Goal: Transaction & Acquisition: Book appointment/travel/reservation

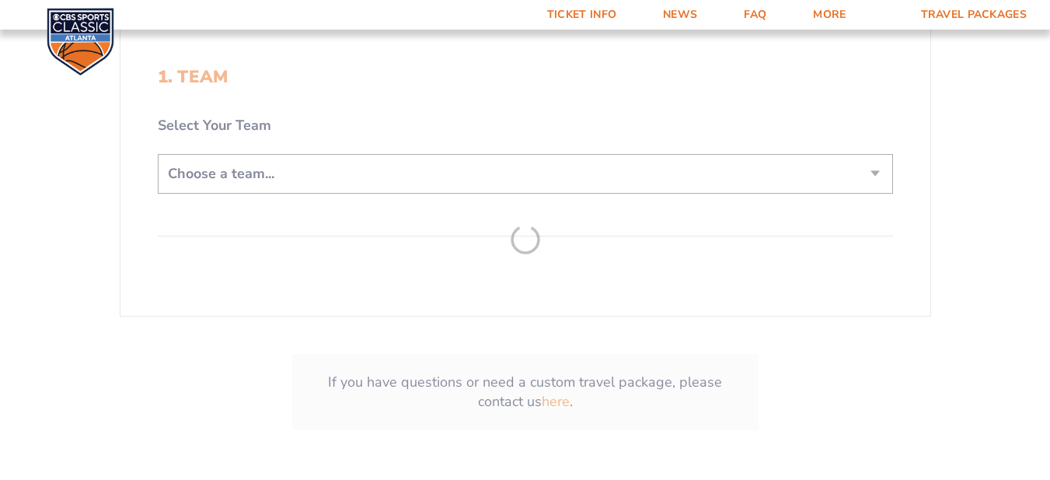
scroll to position [389, 0]
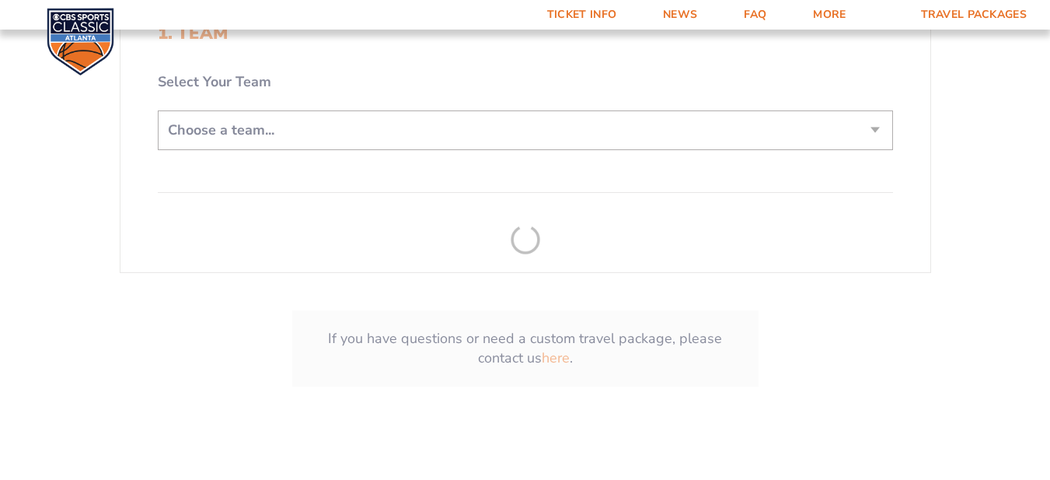
click at [228, 128] on form "[US_STATE] [US_STATE] Travel Package [US_STATE][GEOGRAPHIC_DATA] [US_STATE] Sta…" at bounding box center [525, 36] width 1050 height 850
click at [874, 135] on form "[US_STATE] [US_STATE] Travel Package [US_STATE][GEOGRAPHIC_DATA] [US_STATE] Sta…" at bounding box center [525, 36] width 1050 height 850
click at [876, 134] on form "[US_STATE] [US_STATE] Travel Package [US_STATE][GEOGRAPHIC_DATA] [US_STATE] Sta…" at bounding box center [525, 36] width 1050 height 850
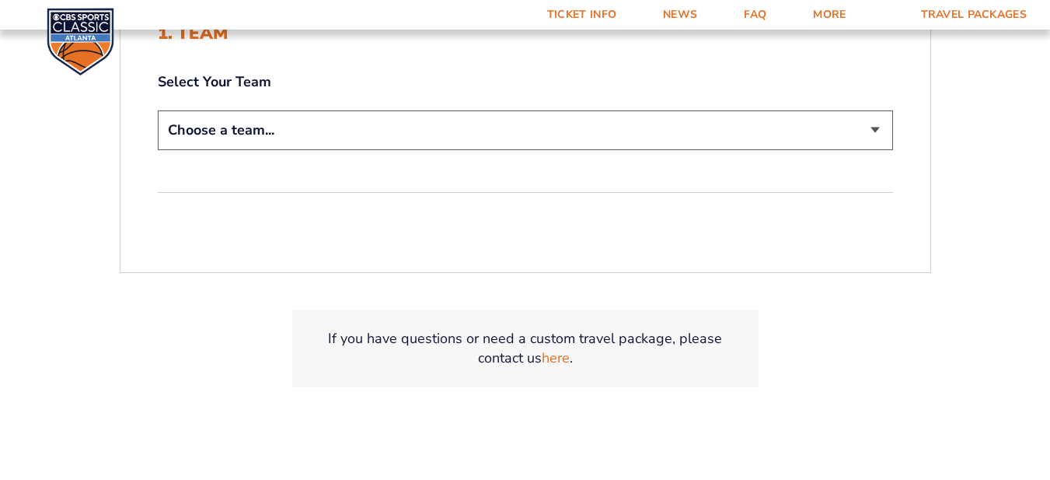
click at [258, 121] on select "Choose a team... [US_STATE] Wildcats [US_STATE] State Buckeyes [US_STATE] Tar H…" at bounding box center [526, 130] width 736 height 40
select select "12956"
click at [158, 110] on select "Choose a team... [US_STATE] Wildcats [US_STATE] State Buckeyes [US_STATE] Tar H…" at bounding box center [526, 130] width 736 height 40
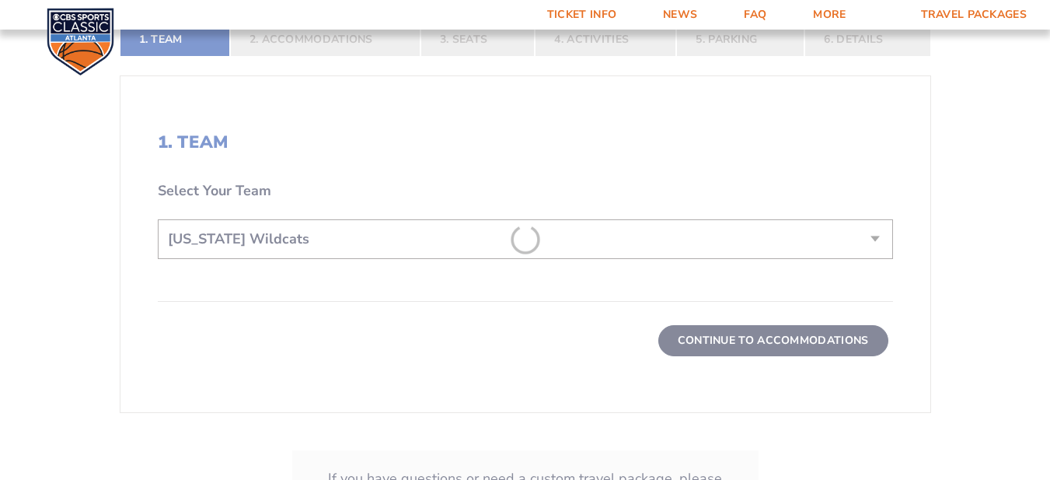
scroll to position [498, 0]
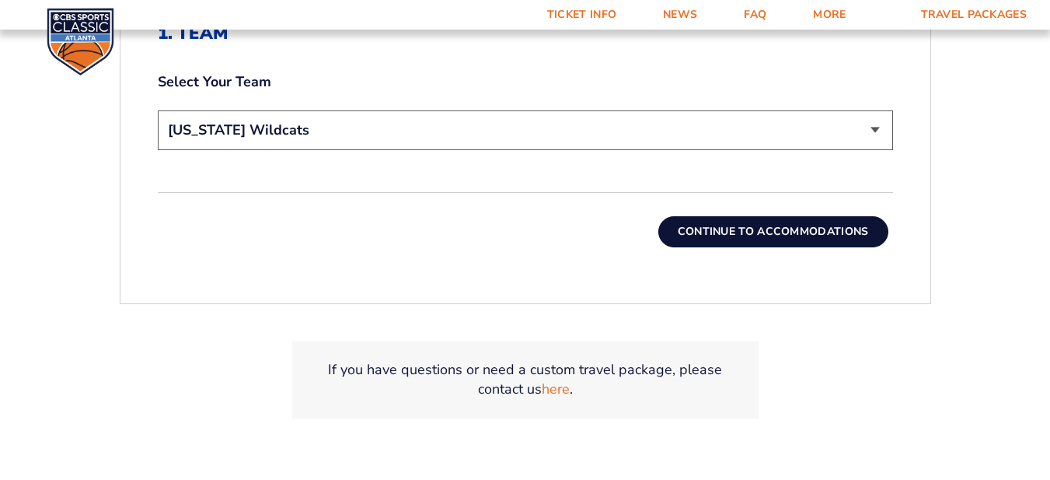
click at [732, 243] on button "Continue To Accommodations" at bounding box center [774, 231] width 230 height 31
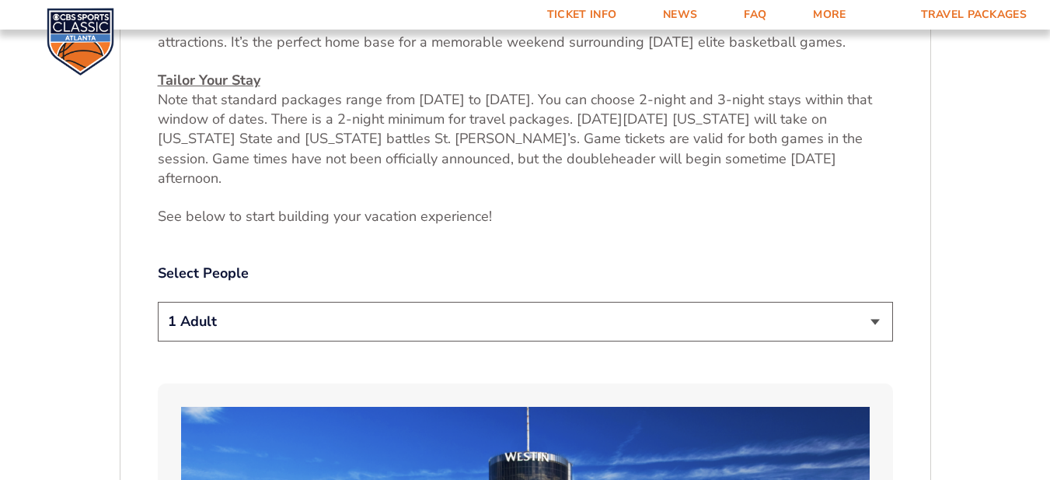
scroll to position [693, 0]
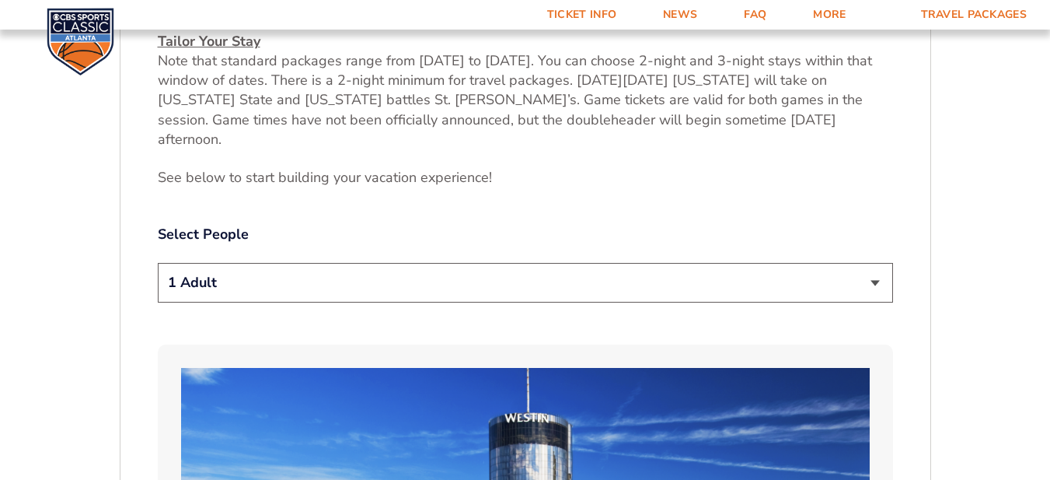
click at [236, 263] on select "1 Adult 2 Adults 3 Adults 4 Adults 2 Adults + 1 Child 2 Adults + 2 Children 2 A…" at bounding box center [526, 283] width 736 height 40
select select "2 Adults"
click at [158, 263] on select "1 Adult 2 Adults 3 Adults 4 Adults 2 Adults + 1 Child 2 Adults + 2 Children 2 A…" at bounding box center [526, 283] width 736 height 40
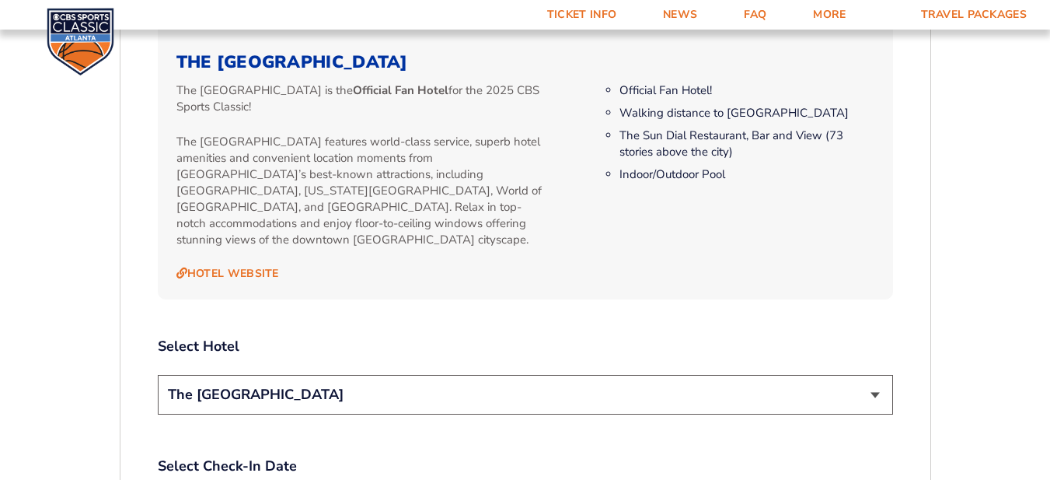
scroll to position [1626, 0]
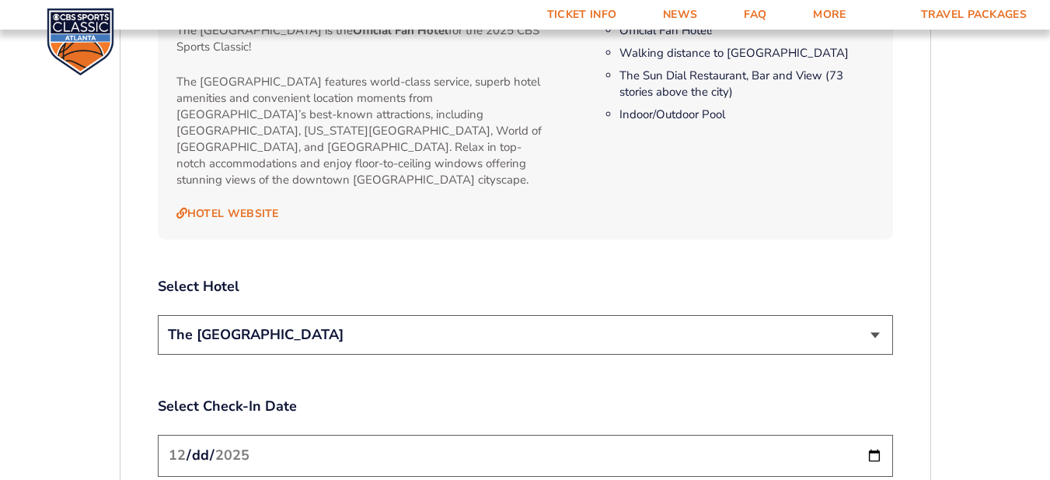
click at [220, 315] on select "The [GEOGRAPHIC_DATA]" at bounding box center [526, 335] width 736 height 40
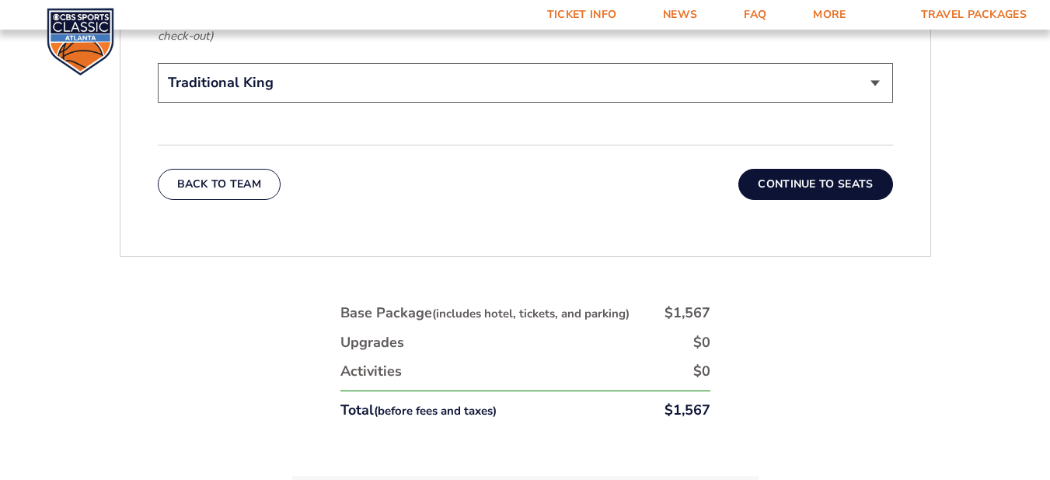
scroll to position [2637, 0]
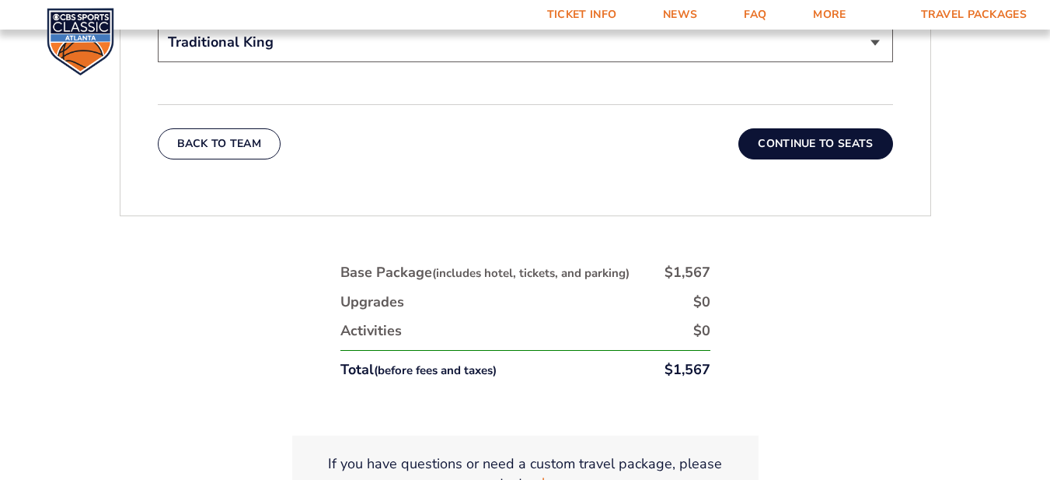
click at [802, 128] on button "Continue To Seats" at bounding box center [816, 143] width 154 height 31
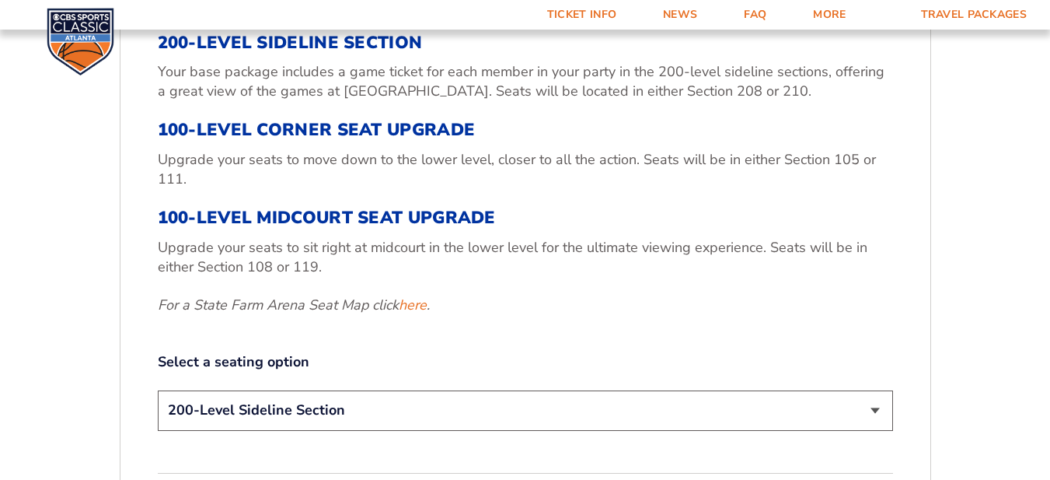
scroll to position [460, 0]
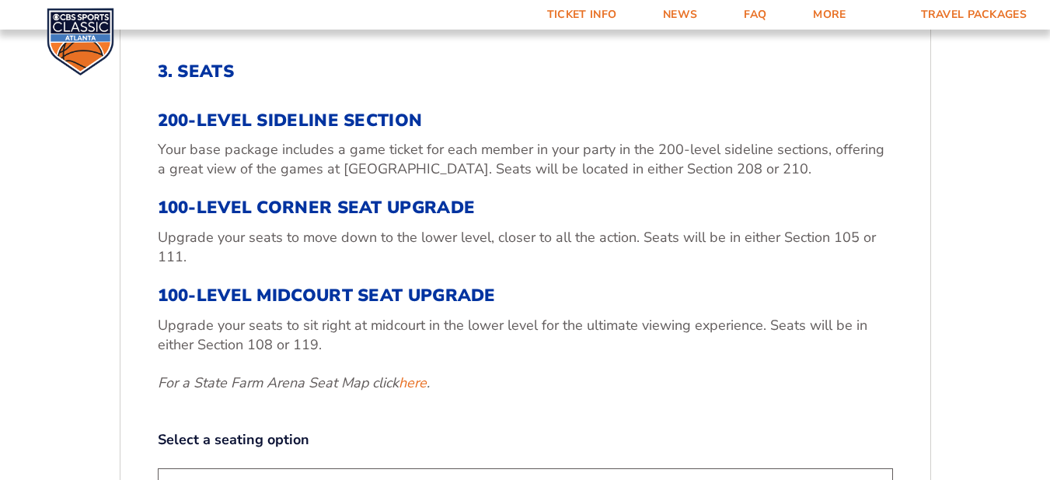
click at [325, 292] on h3 "100-Level Midcourt Seat Upgrade" at bounding box center [526, 295] width 736 height 20
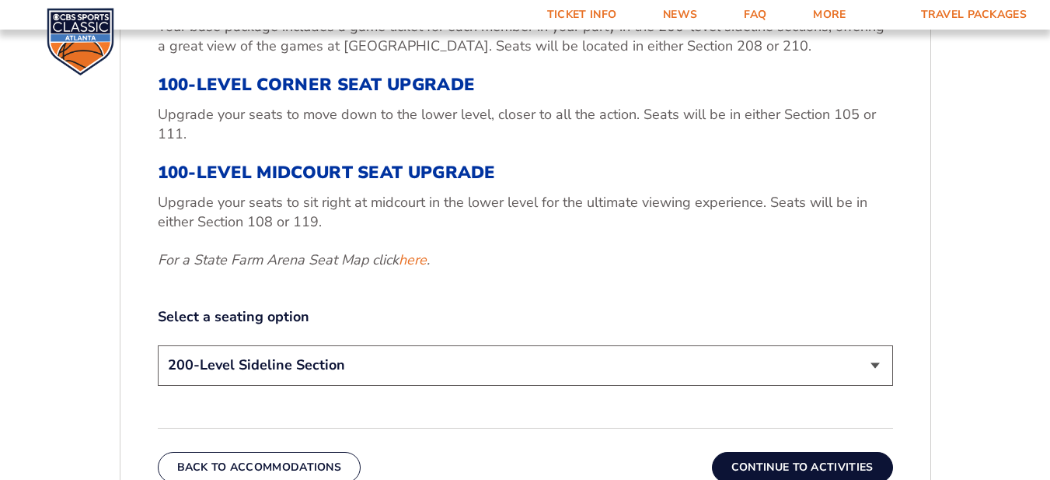
scroll to position [693, 0]
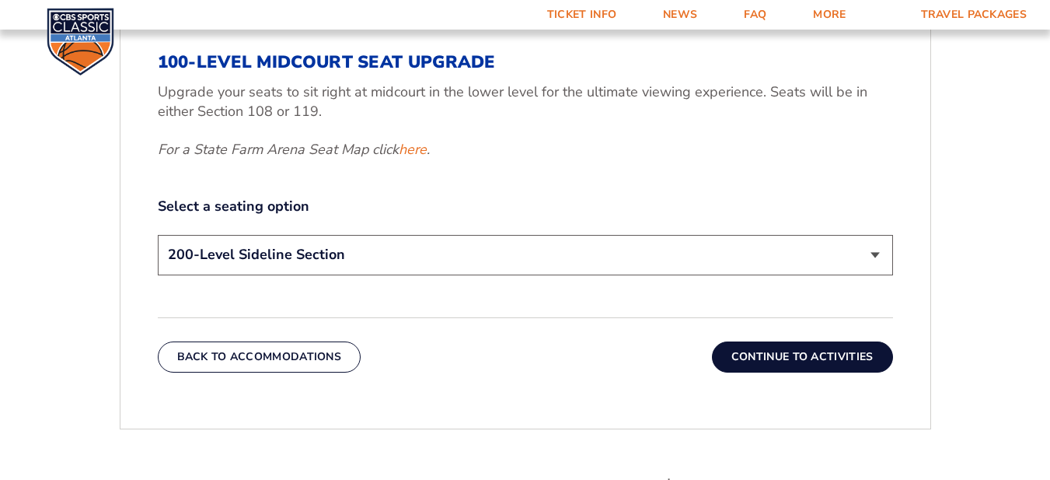
click at [396, 271] on select "200-Level Sideline Section 100-Level Corner Seat Upgrade (+$120 per person) 100…" at bounding box center [526, 255] width 736 height 40
click at [158, 235] on select "200-Level Sideline Section 100-Level Corner Seat Upgrade (+$120 per person) 100…" at bounding box center [526, 255] width 736 height 40
click at [498, 262] on select "200-Level Sideline Section 100-Level Corner Seat Upgrade (+$120 per person) 100…" at bounding box center [526, 255] width 736 height 40
drag, startPoint x: 765, startPoint y: 366, endPoint x: 442, endPoint y: 278, distance: 335.2
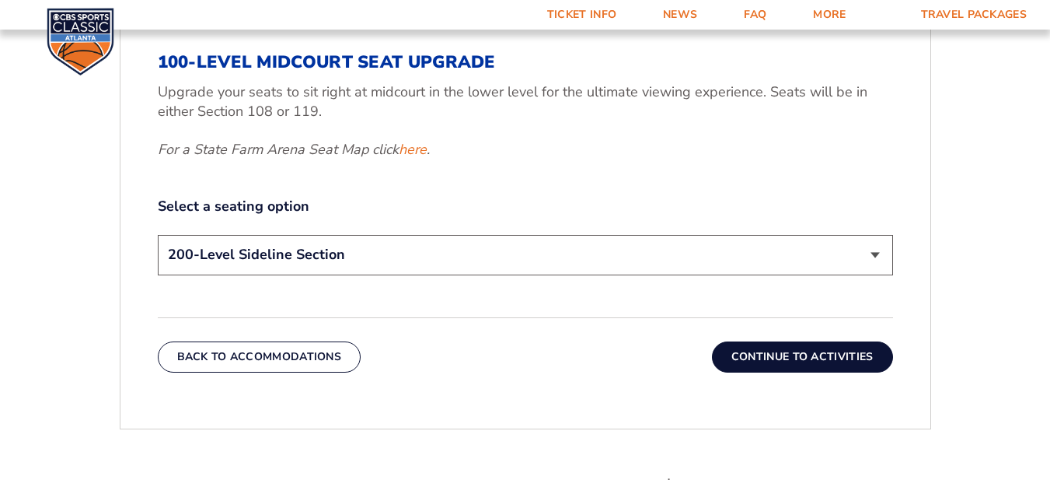
click at [513, 344] on div "Back To Accommodations Continue To Activities" at bounding box center [526, 344] width 736 height 55
click at [412, 155] on link "here" at bounding box center [413, 149] width 28 height 19
click at [323, 265] on select "200-Level Sideline Section 100-Level Corner Seat Upgrade (+$120 per person) 100…" at bounding box center [526, 255] width 736 height 40
select select "100-Level Corner Seat Upgrade"
click at [158, 235] on select "200-Level Sideline Section 100-Level Corner Seat Upgrade (+$120 per person) 100…" at bounding box center [526, 255] width 736 height 40
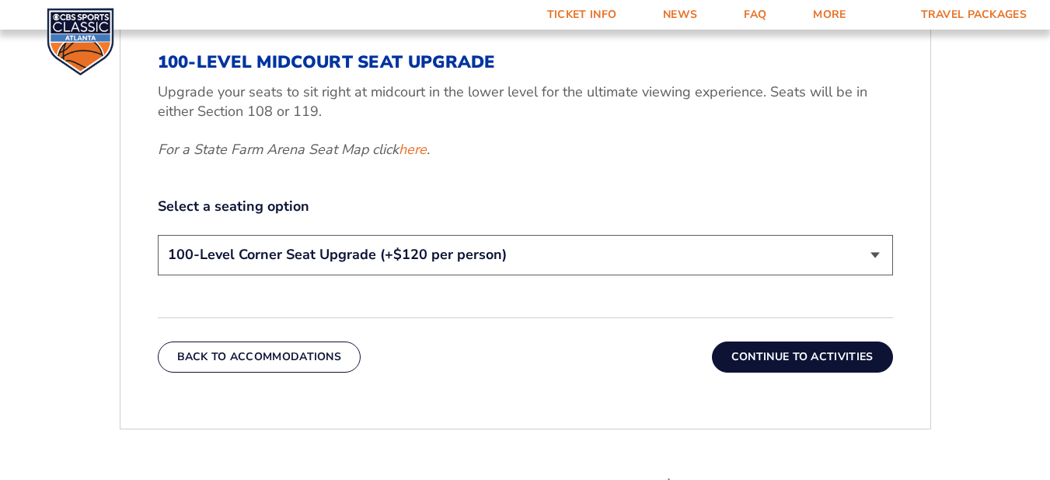
click at [791, 361] on button "Continue To Activities" at bounding box center [802, 356] width 181 height 31
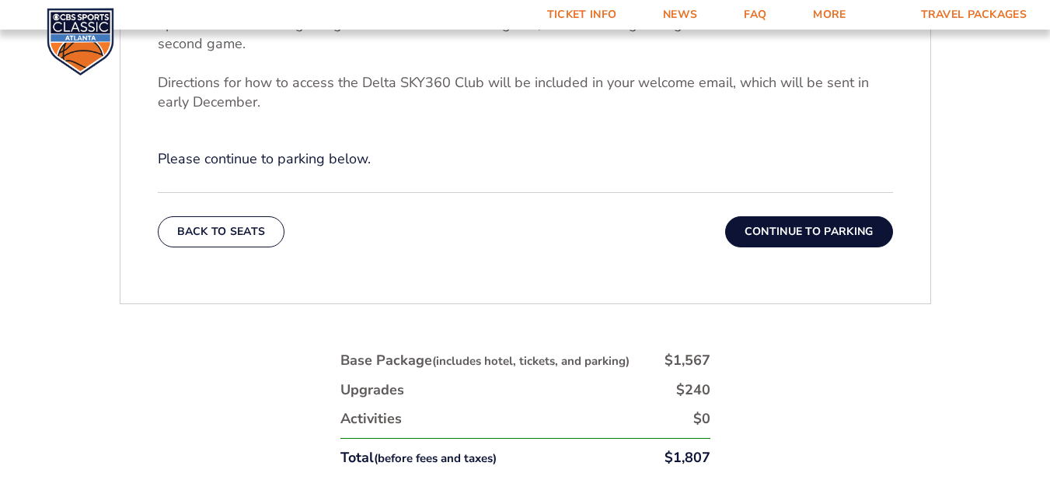
scroll to position [771, 0]
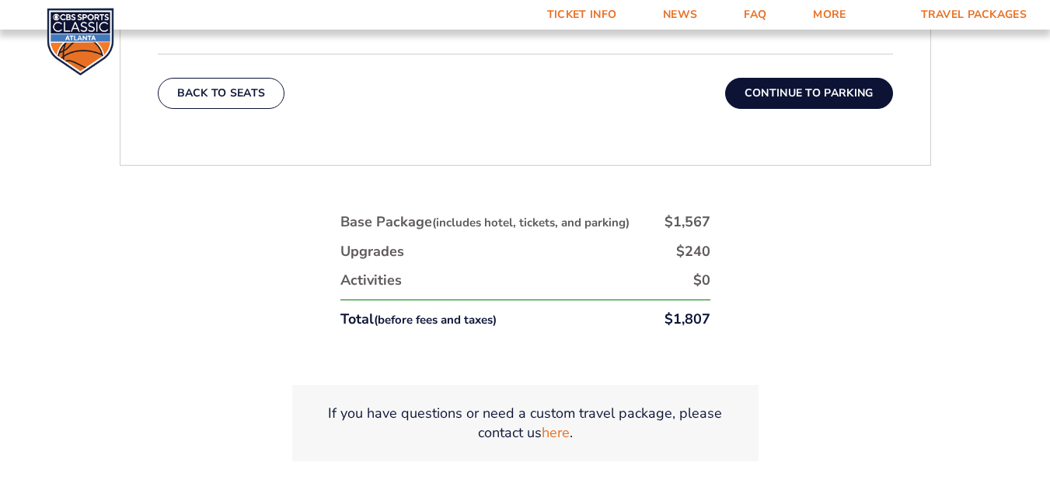
click at [807, 87] on button "Continue To Parking" at bounding box center [809, 93] width 168 height 31
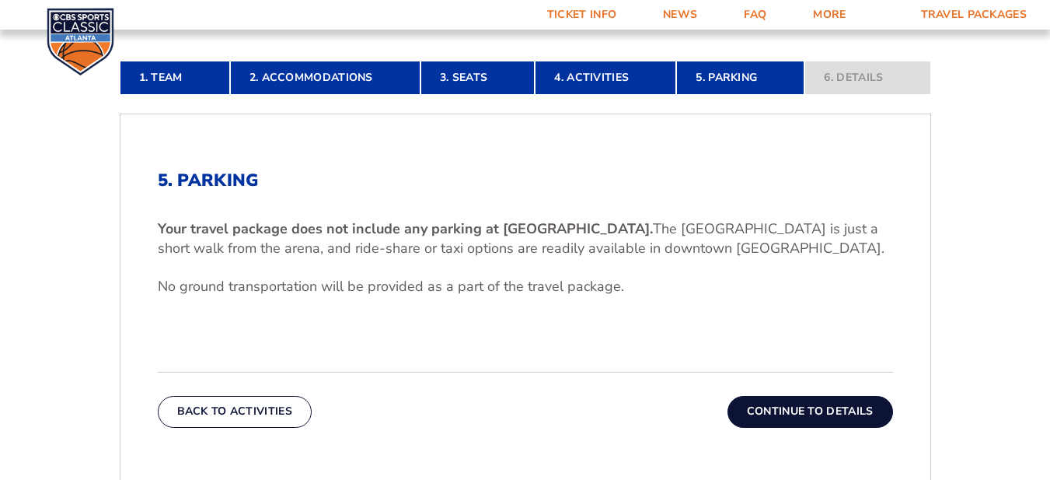
scroll to position [382, 0]
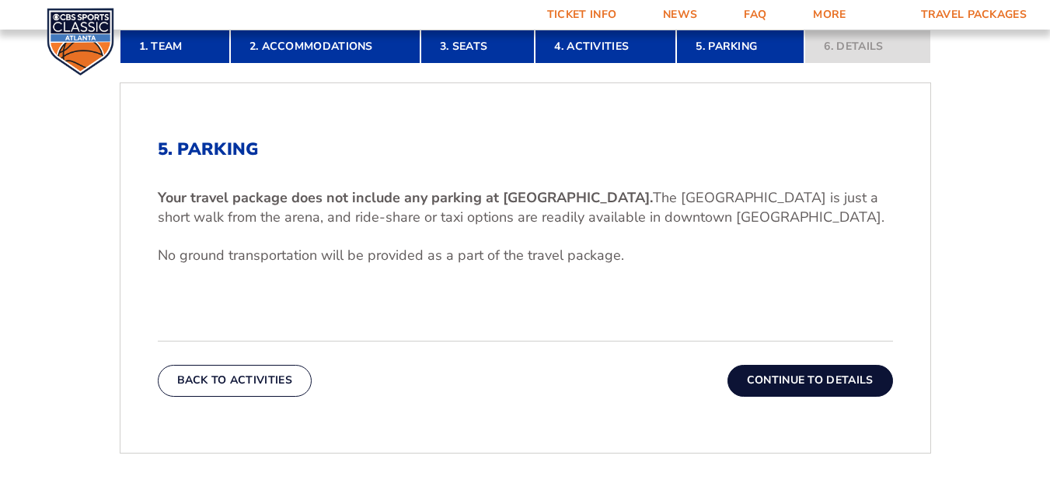
click at [851, 393] on button "Continue To Details" at bounding box center [811, 380] width 166 height 31
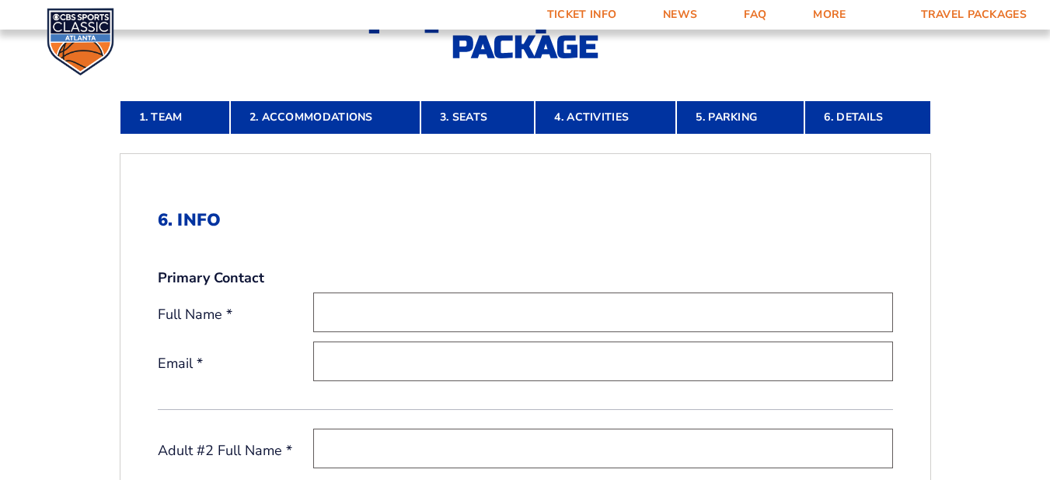
scroll to position [0, 0]
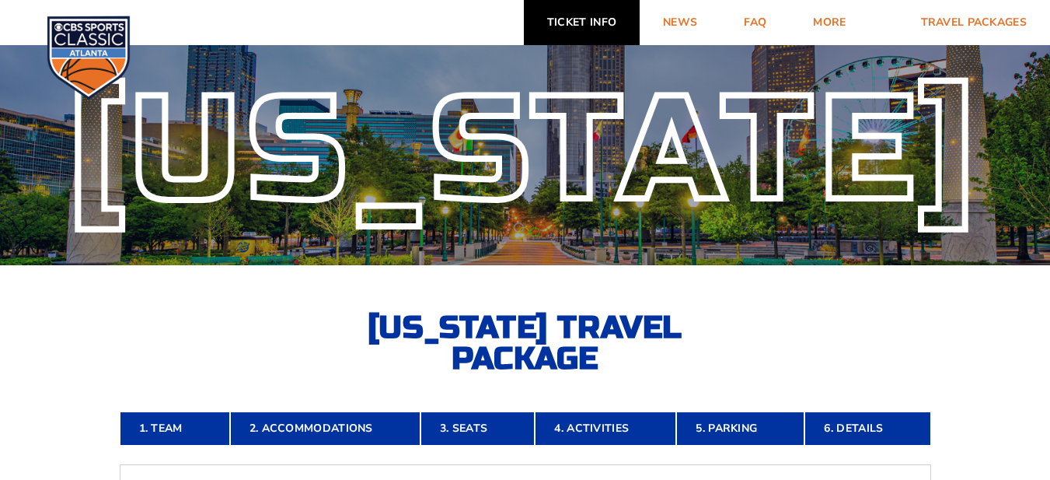
click at [596, 19] on link "Ticket Info" at bounding box center [582, 22] width 116 height 45
